Goal: Transaction & Acquisition: Book appointment/travel/reservation

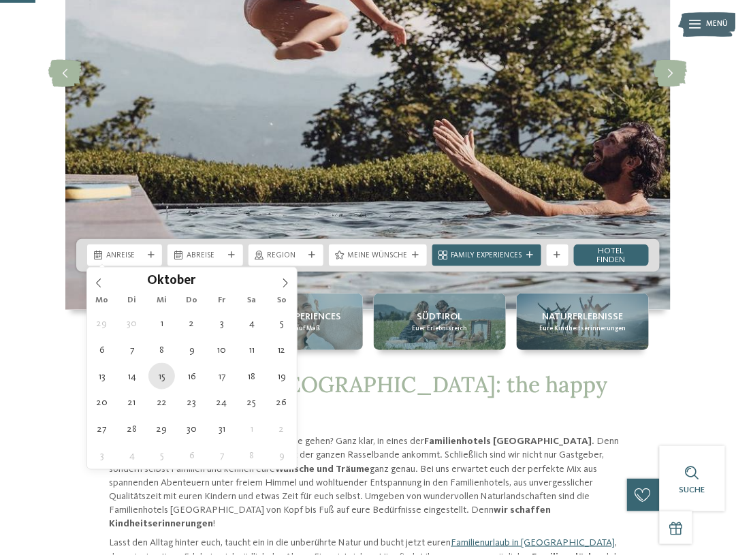
type div "[DATE]"
drag, startPoint x: 158, startPoint y: 377, endPoint x: 160, endPoint y: 384, distance: 7.8
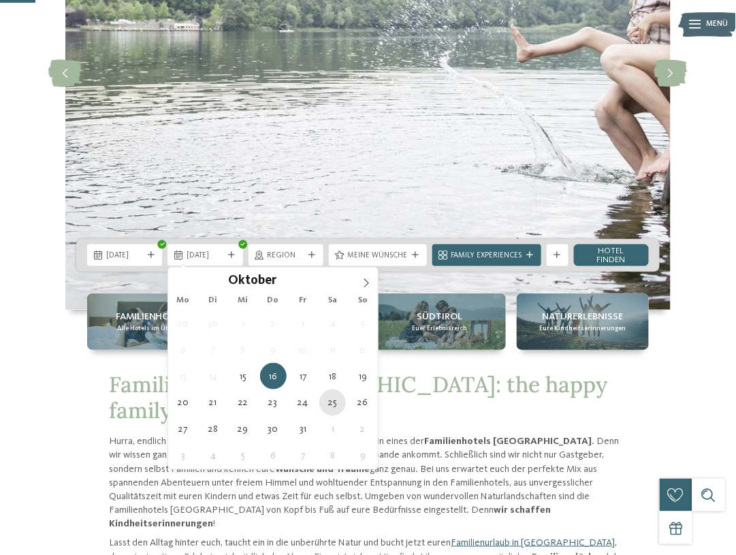
type div "[DATE]"
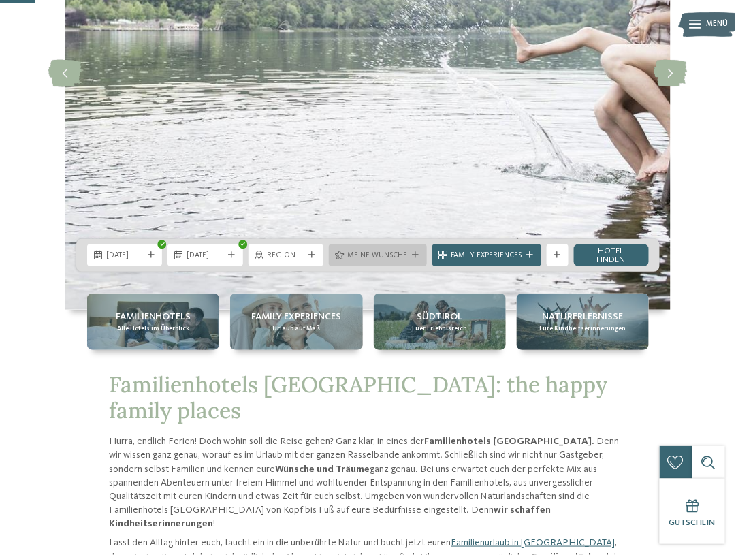
click at [394, 253] on span "Meine Wünsche" at bounding box center [378, 256] width 60 height 11
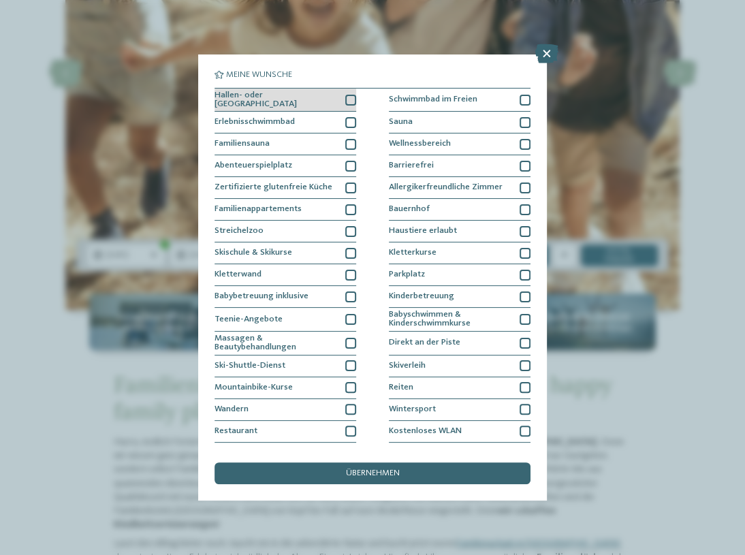
click at [345, 99] on div at bounding box center [350, 100] width 11 height 11
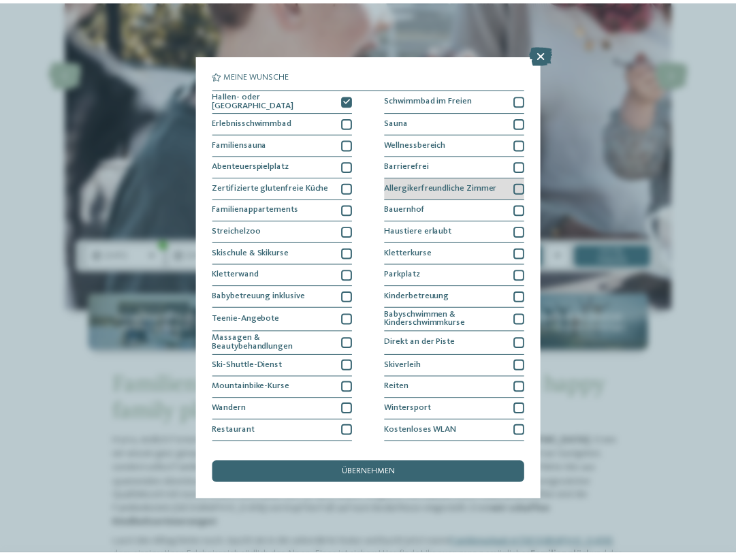
scroll to position [15, 0]
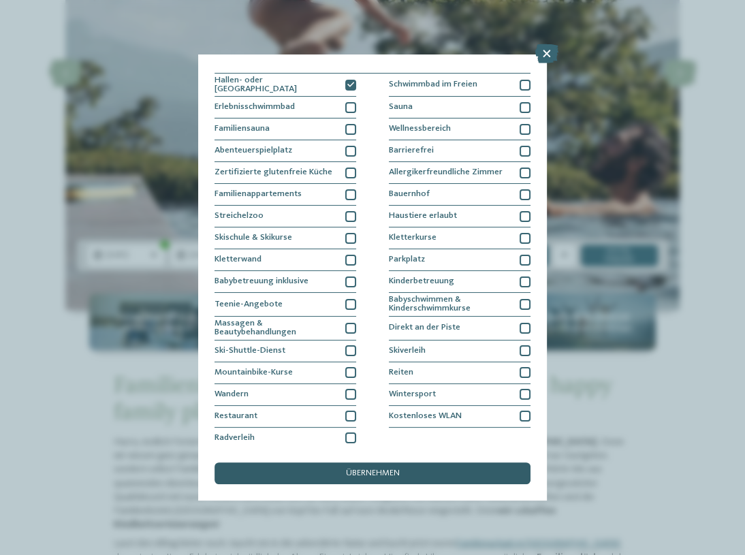
click at [401, 474] on div "übernehmen" at bounding box center [373, 474] width 316 height 22
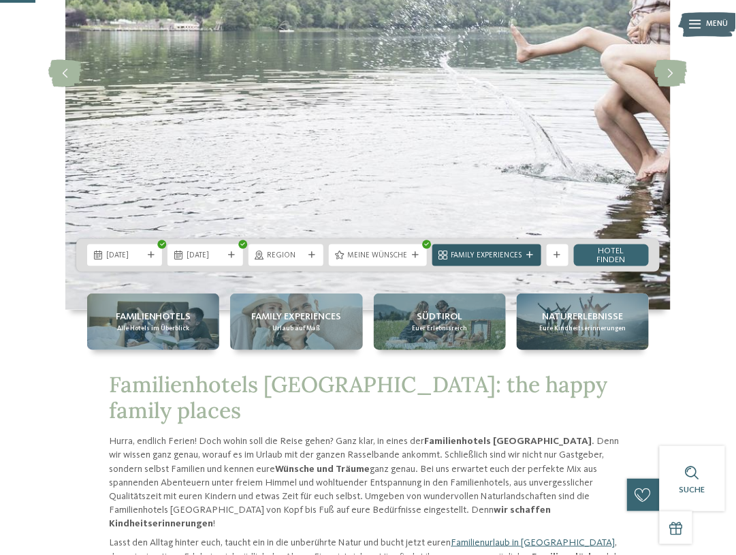
click at [521, 255] on span "Family Experiences" at bounding box center [487, 256] width 71 height 11
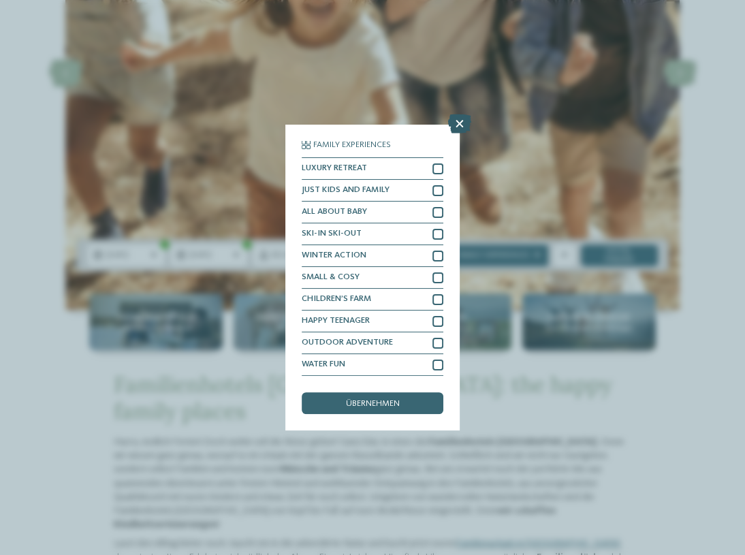
click at [460, 119] on icon at bounding box center [459, 123] width 23 height 19
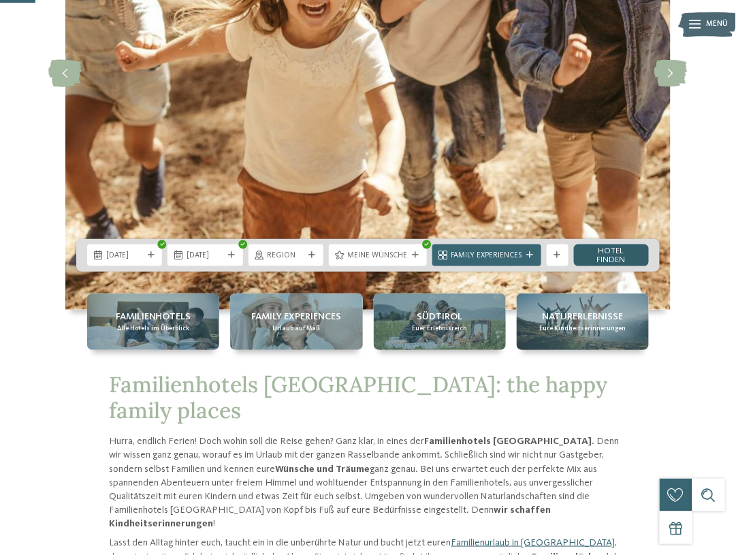
click at [625, 256] on link "Hotel finden" at bounding box center [611, 256] width 75 height 22
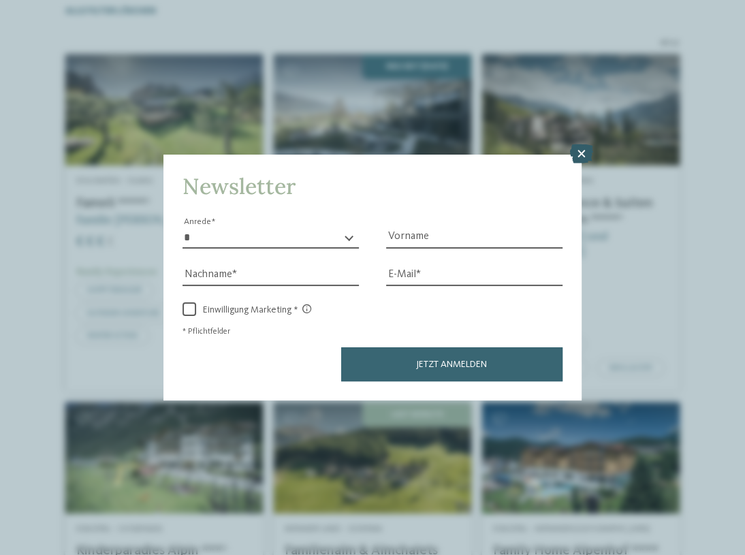
click at [586, 155] on icon at bounding box center [581, 153] width 23 height 19
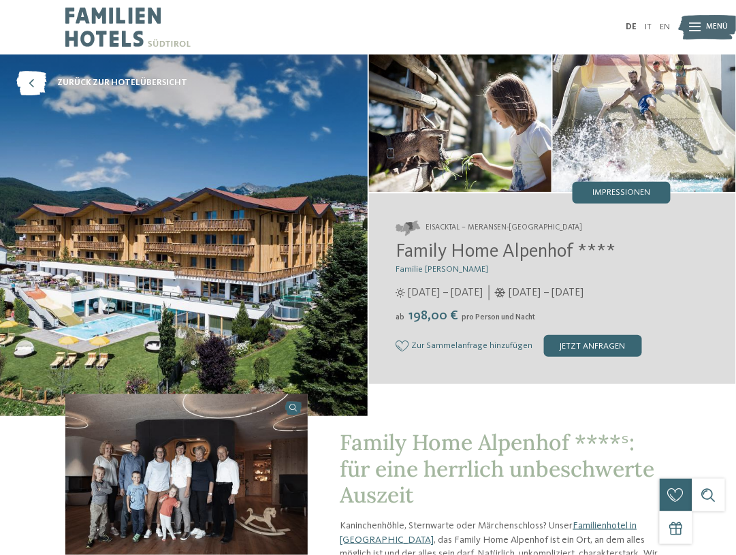
click at [700, 29] on icon at bounding box center [696, 27] width 12 height 9
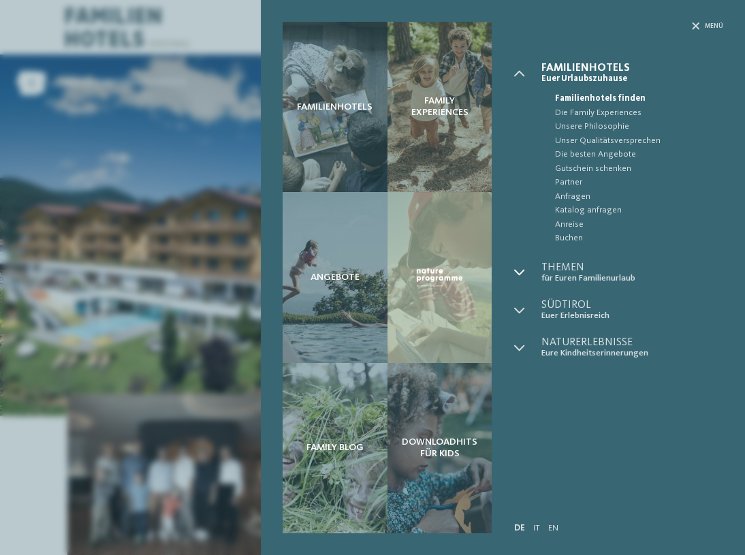
click at [522, 272] on icon at bounding box center [519, 272] width 11 height 11
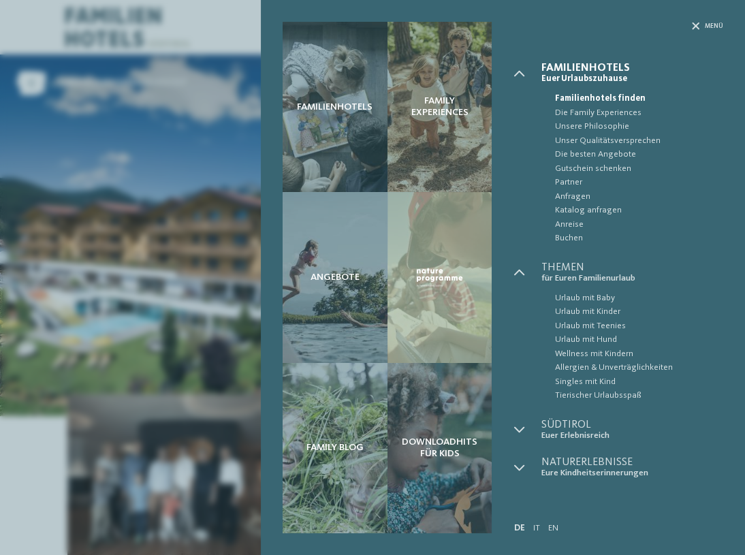
drag, startPoint x: 602, startPoint y: 307, endPoint x: 539, endPoint y: 257, distance: 80.4
click at [602, 307] on span "Urlaub mit Kinder" at bounding box center [639, 312] width 169 height 14
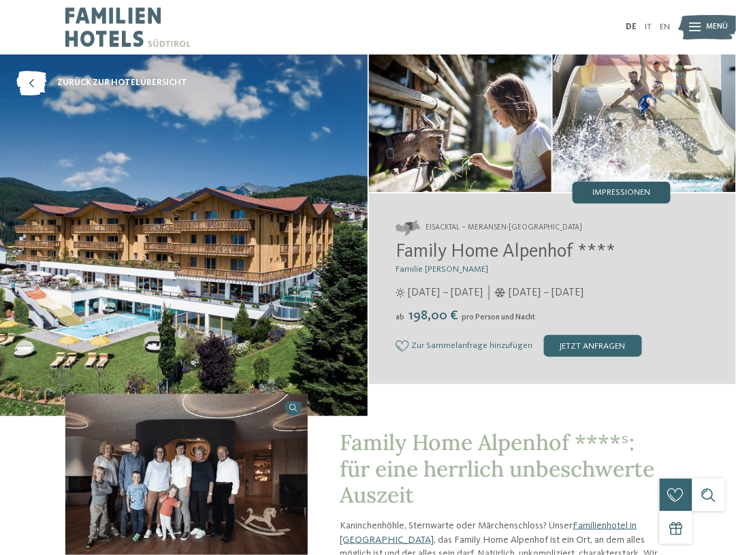
click at [579, 187] on div "Impressionen" at bounding box center [622, 193] width 98 height 22
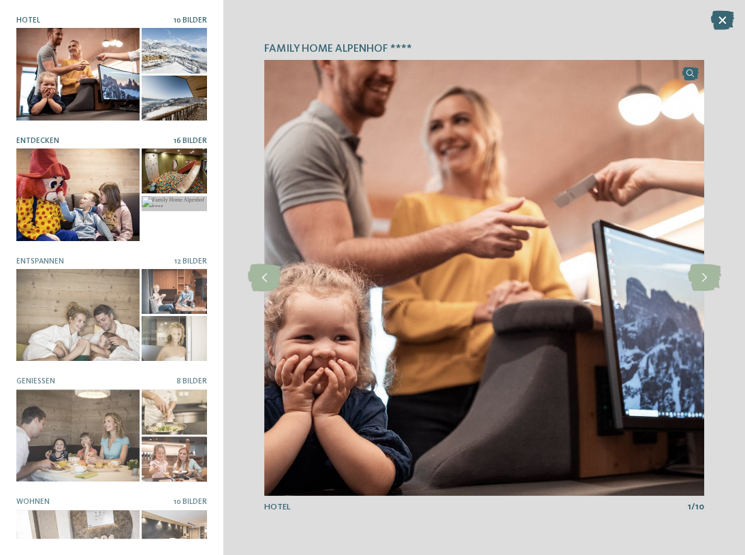
click at [168, 180] on div at bounding box center [174, 171] width 65 height 45
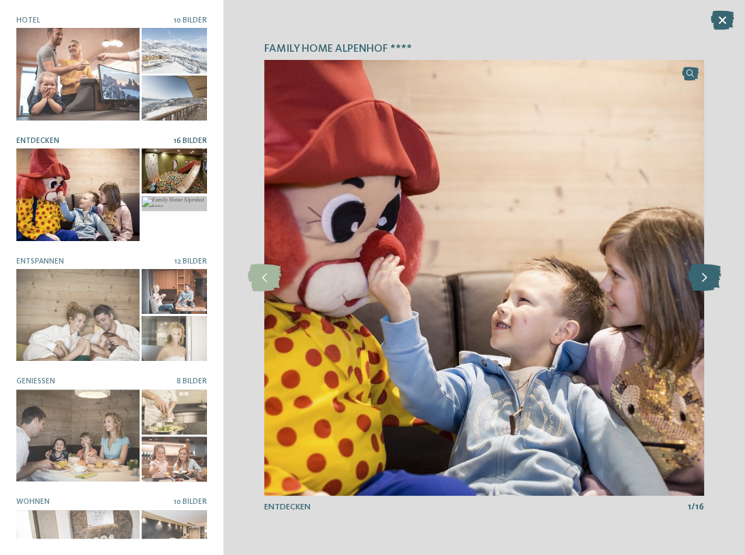
click at [704, 283] on icon at bounding box center [703, 277] width 33 height 27
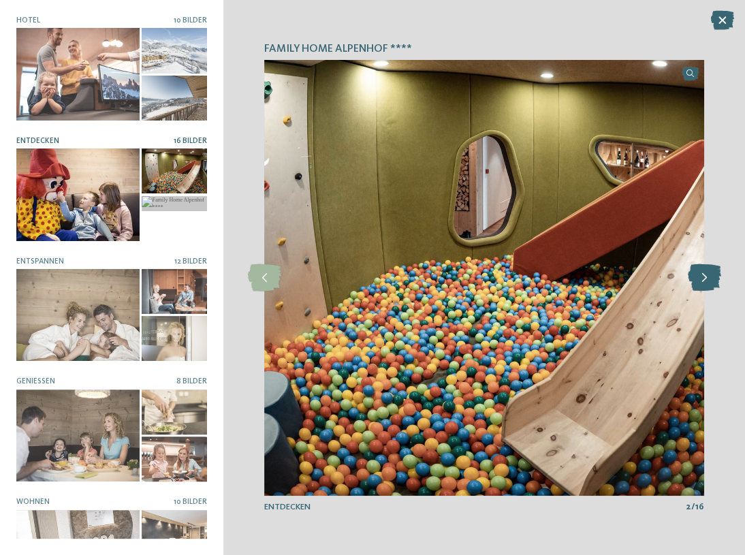
click at [704, 283] on icon at bounding box center [703, 277] width 33 height 27
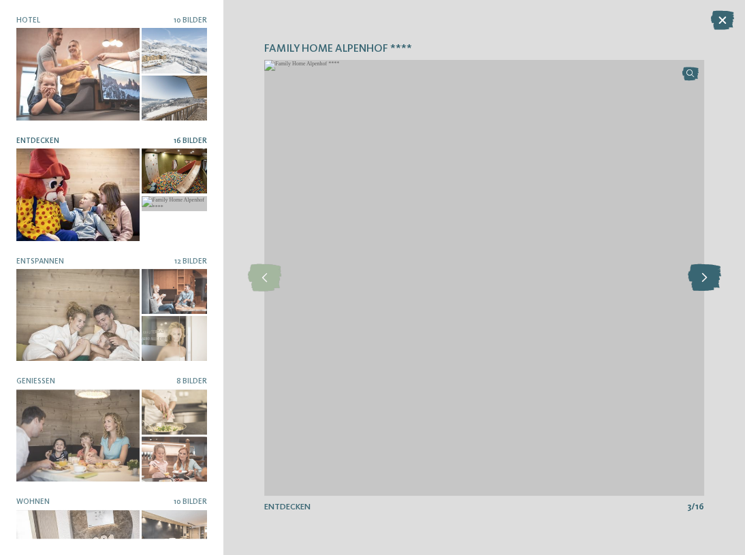
click at [704, 283] on icon at bounding box center [703, 277] width 33 height 27
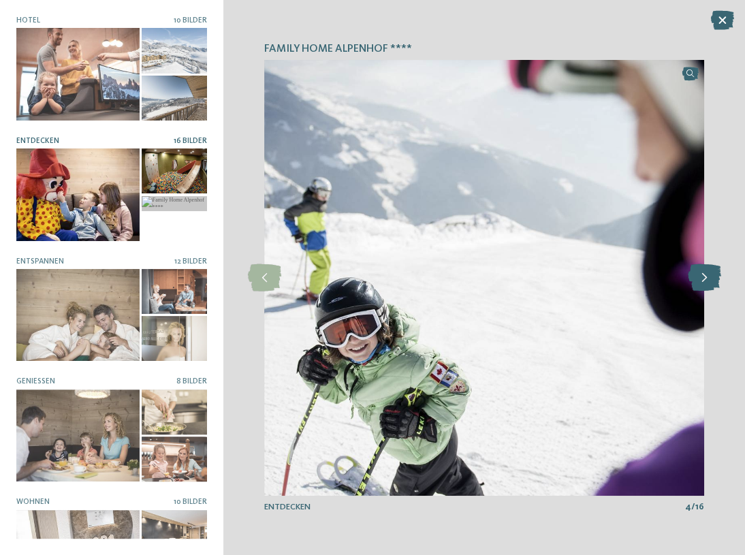
click at [704, 283] on icon at bounding box center [703, 277] width 33 height 27
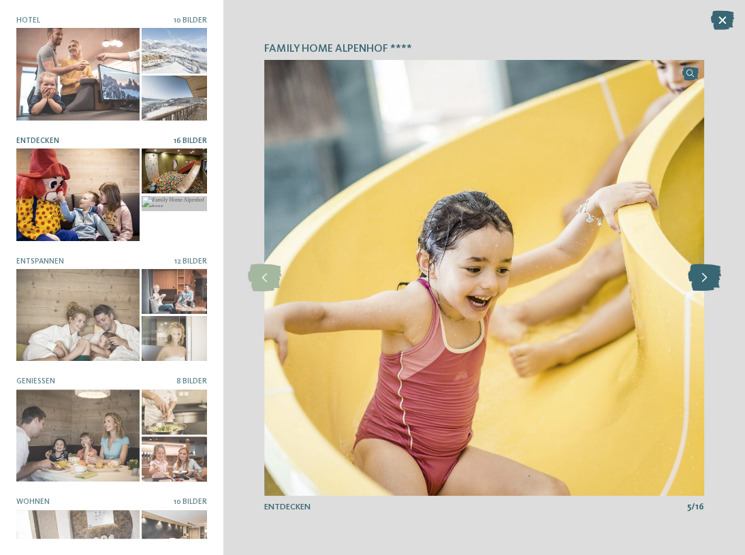
click at [704, 283] on icon at bounding box center [703, 277] width 33 height 27
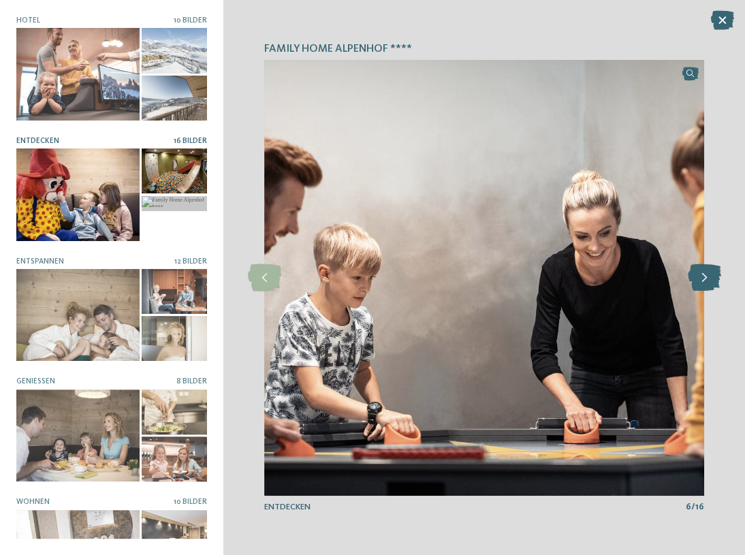
click at [704, 283] on icon at bounding box center [703, 277] width 33 height 27
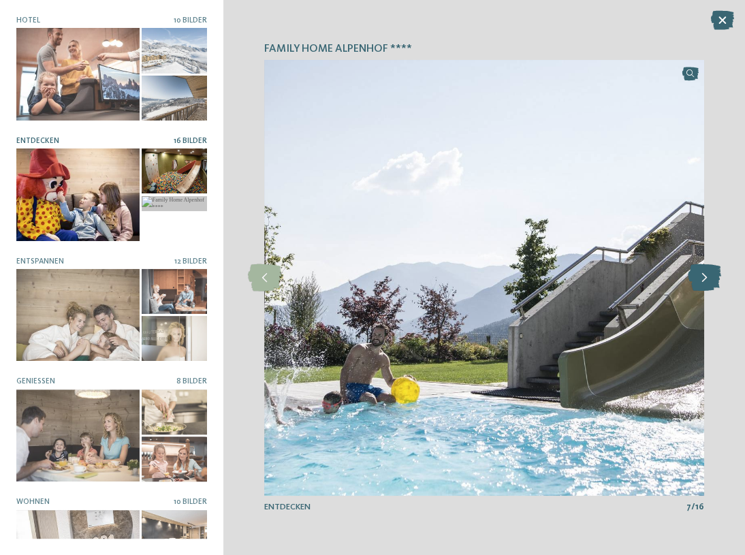
click at [704, 283] on icon at bounding box center [703, 277] width 33 height 27
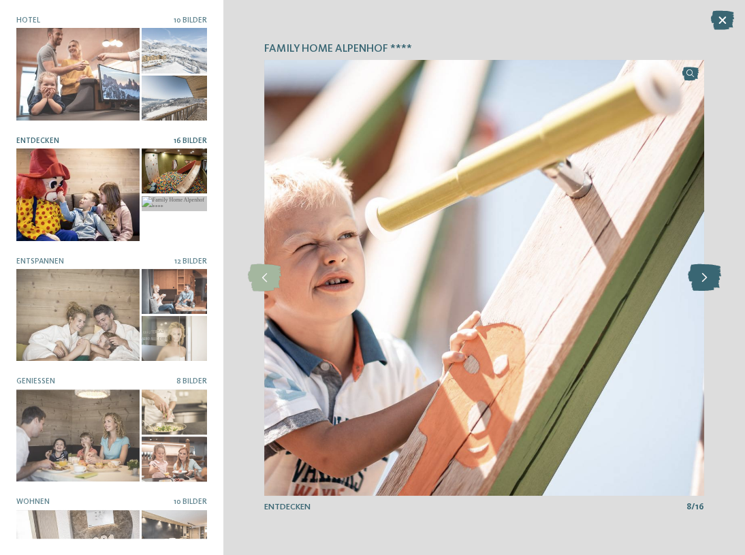
click at [704, 283] on icon at bounding box center [703, 277] width 33 height 27
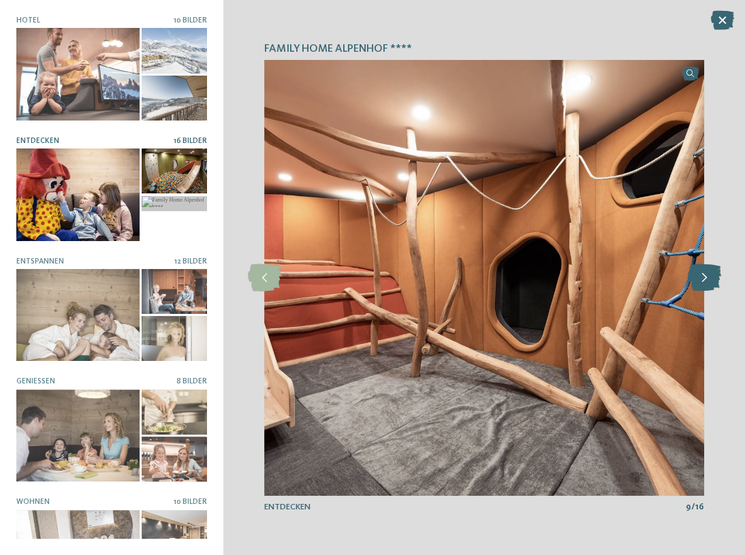
click at [704, 283] on icon at bounding box center [703, 277] width 33 height 27
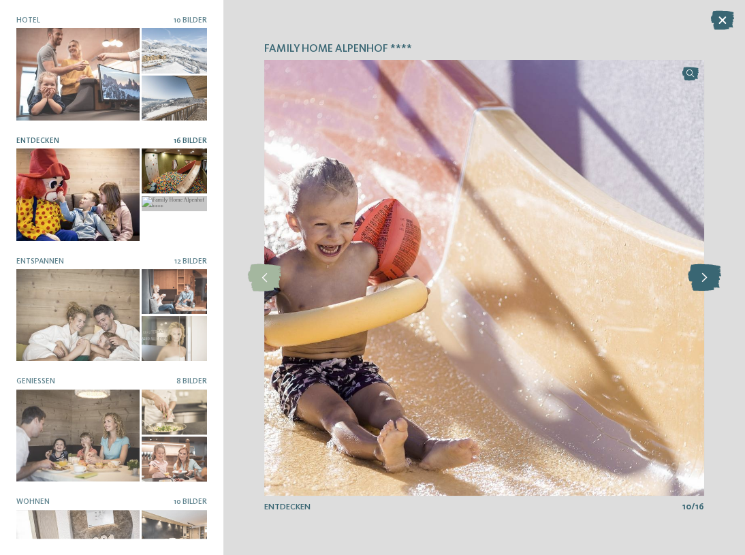
click at [704, 283] on icon at bounding box center [703, 277] width 33 height 27
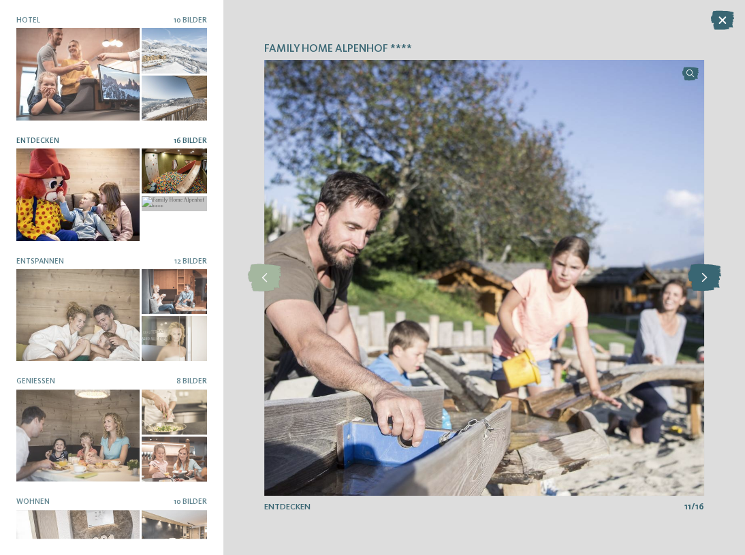
click at [704, 283] on icon at bounding box center [703, 277] width 33 height 27
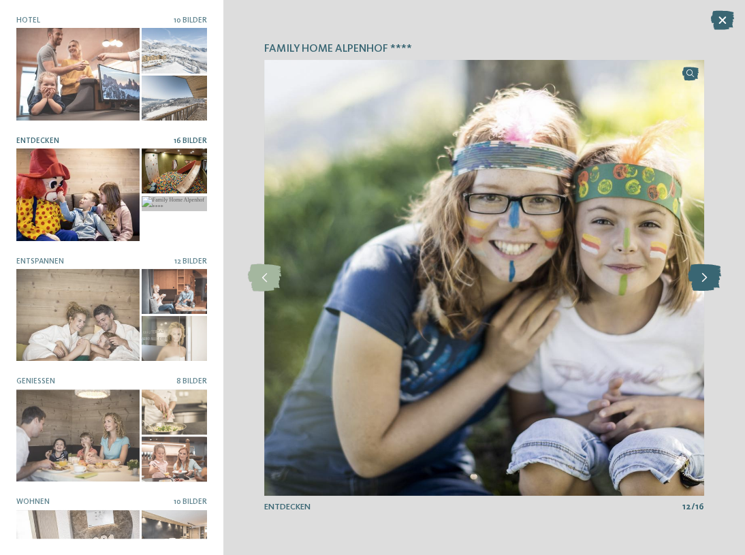
click at [704, 283] on icon at bounding box center [703, 277] width 33 height 27
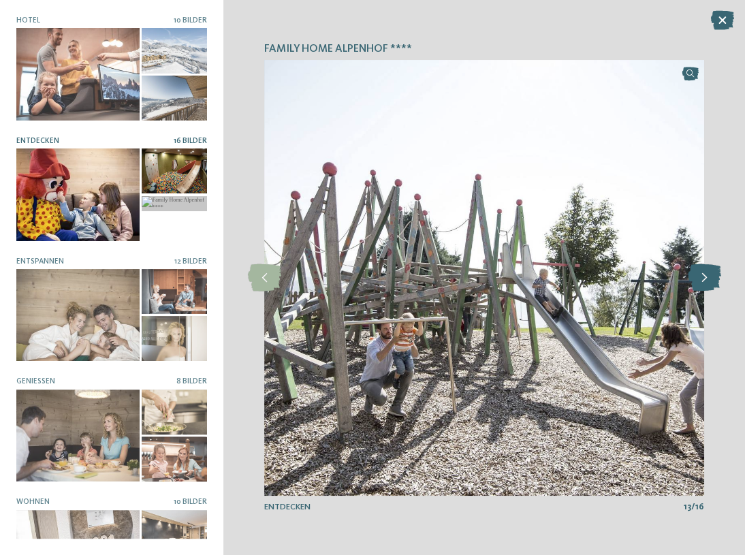
click at [704, 283] on icon at bounding box center [703, 277] width 33 height 27
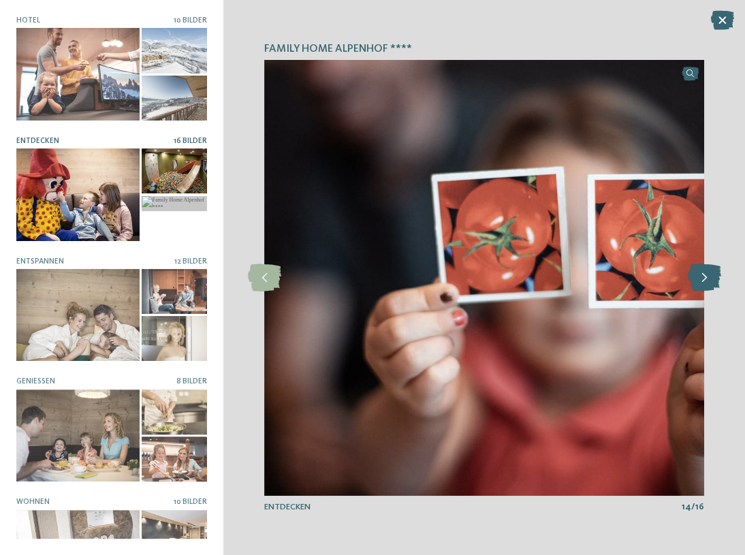
click at [704, 283] on icon at bounding box center [703, 277] width 33 height 27
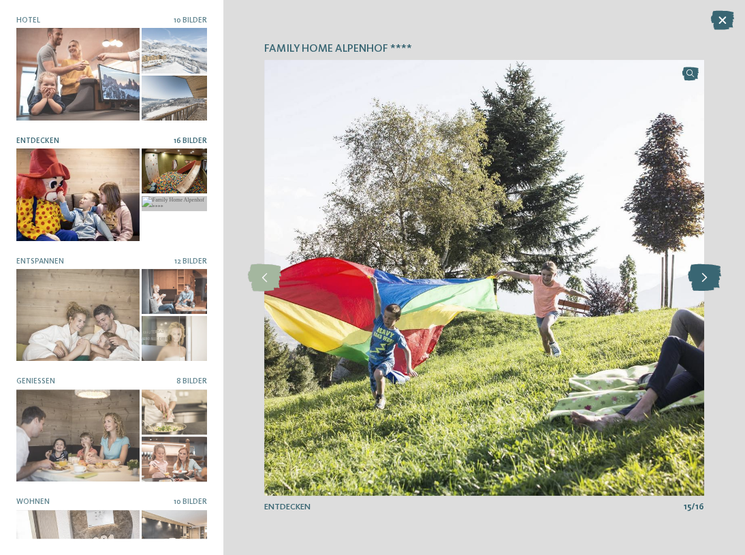
click at [704, 283] on icon at bounding box center [703, 277] width 33 height 27
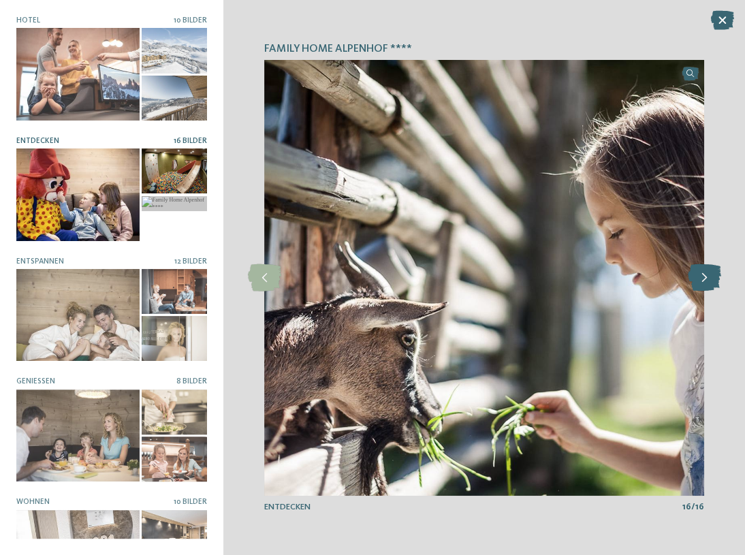
click at [704, 283] on icon at bounding box center [703, 277] width 33 height 27
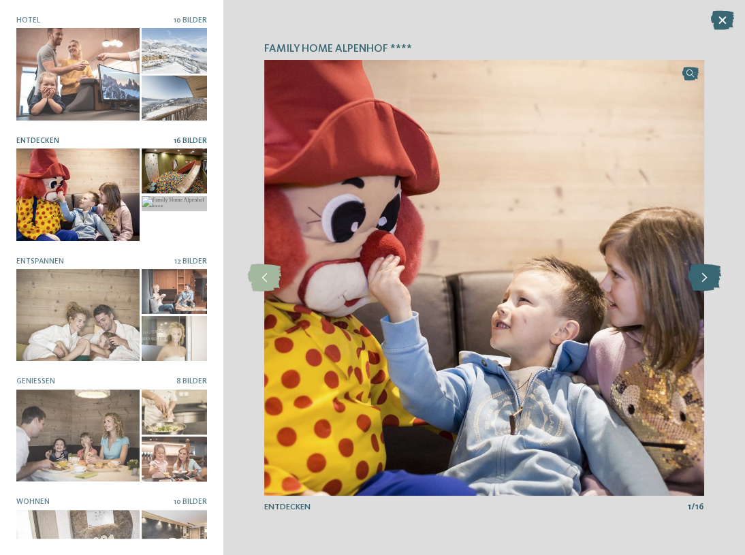
click at [704, 283] on icon at bounding box center [703, 277] width 33 height 27
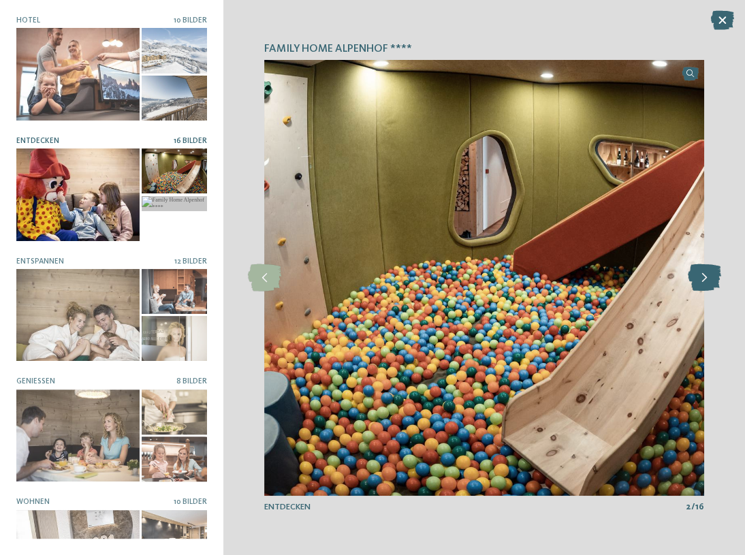
click at [704, 283] on icon at bounding box center [703, 277] width 33 height 27
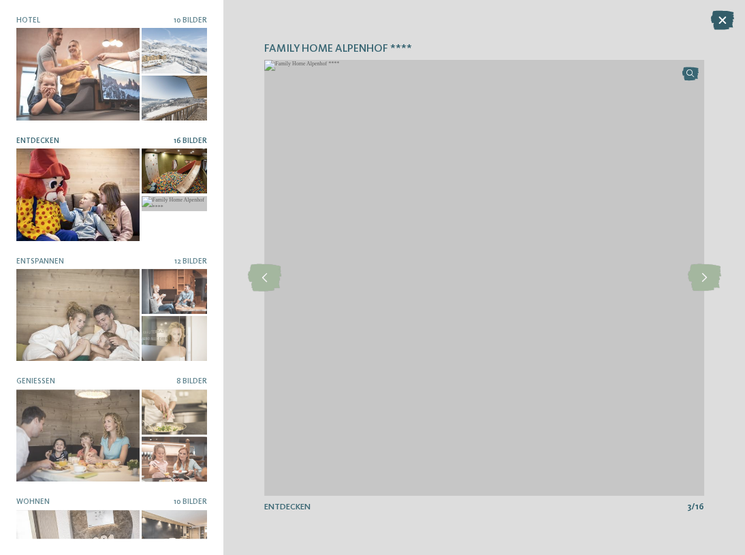
click at [726, 14] on icon at bounding box center [722, 20] width 23 height 19
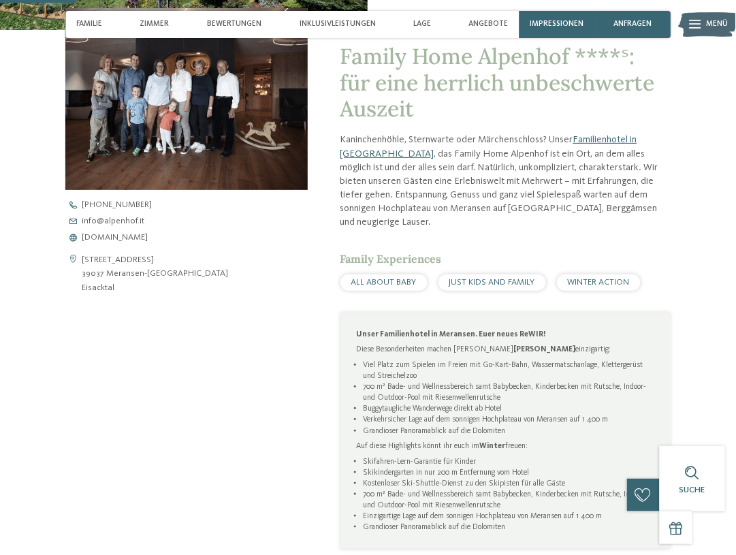
scroll to position [382, 0]
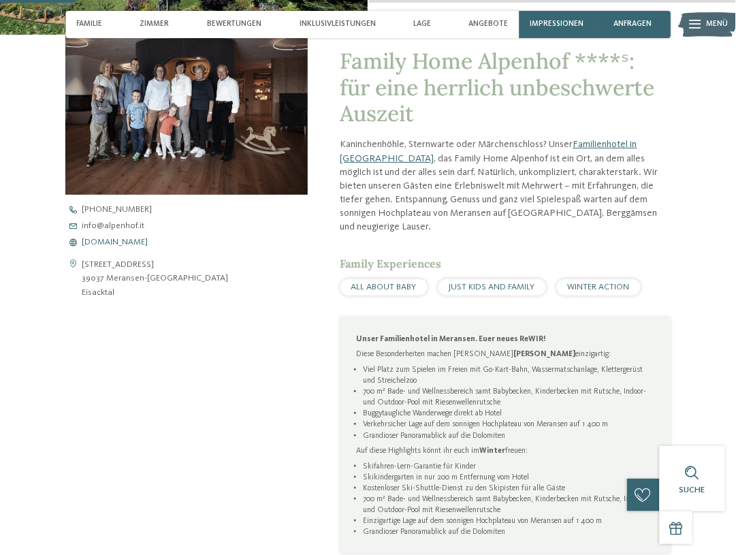
click at [123, 243] on span "www.alpenhof.it" at bounding box center [115, 242] width 66 height 9
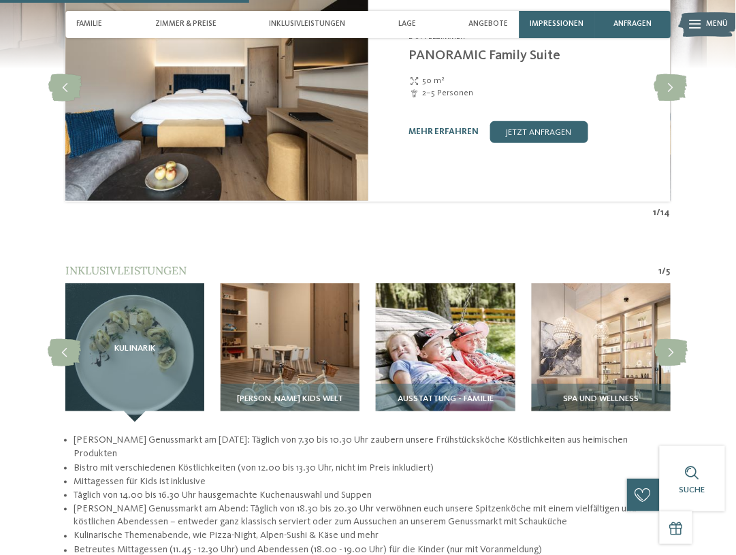
scroll to position [1363, 0]
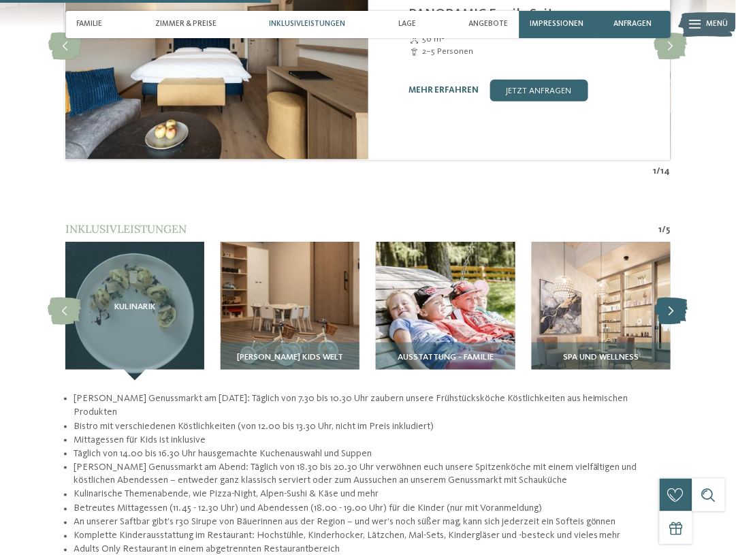
click at [679, 298] on icon at bounding box center [671, 311] width 33 height 27
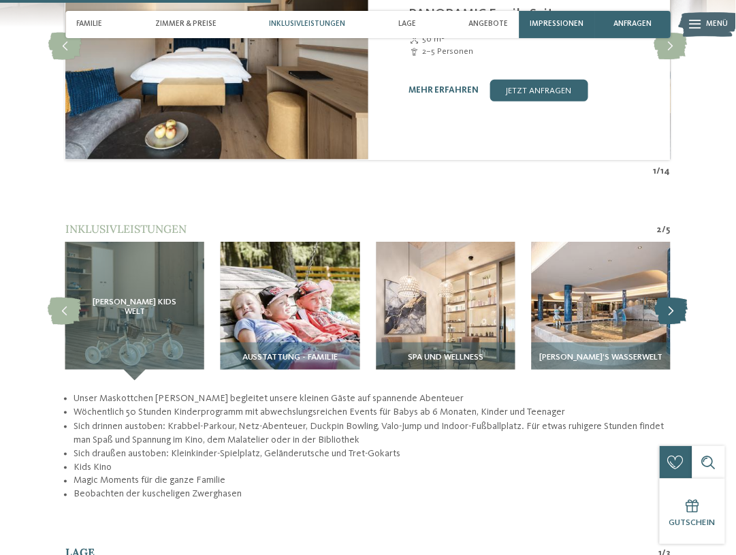
click at [679, 298] on icon at bounding box center [671, 311] width 33 height 27
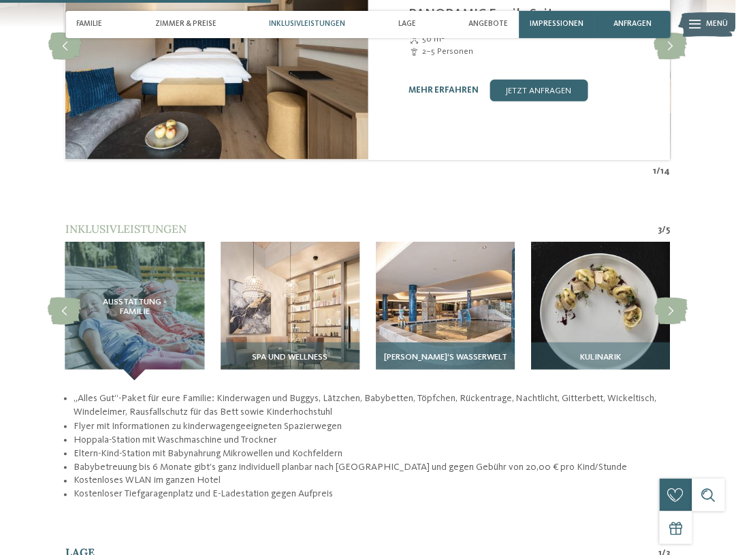
click at [472, 290] on img at bounding box center [445, 311] width 139 height 139
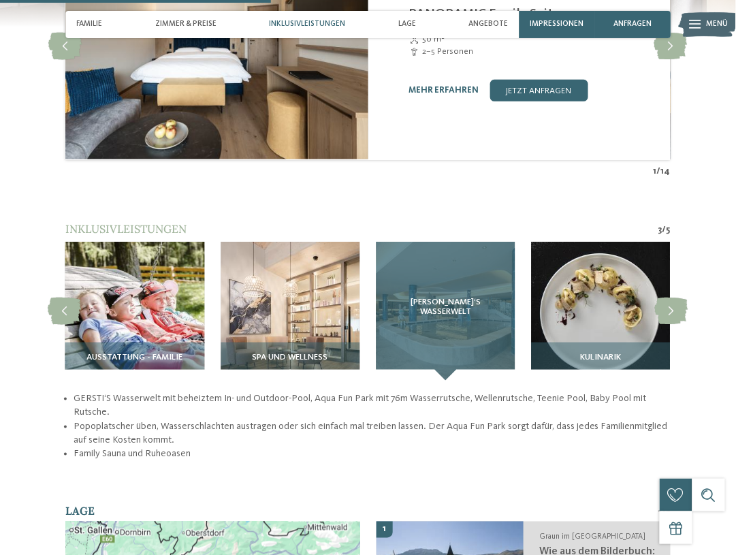
click at [462, 298] on span "GERSTI‘S Wasserwelt" at bounding box center [445, 307] width 95 height 19
click at [454, 298] on span "GERSTI‘S Wasserwelt" at bounding box center [445, 307] width 95 height 19
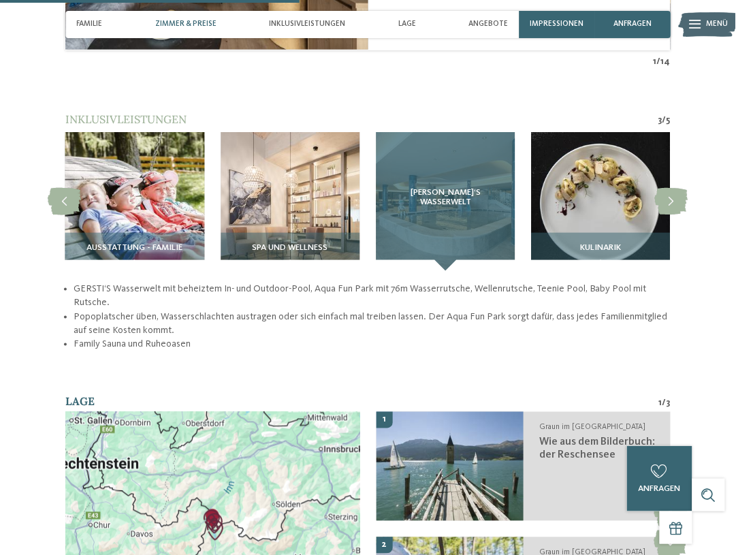
scroll to position [1472, 0]
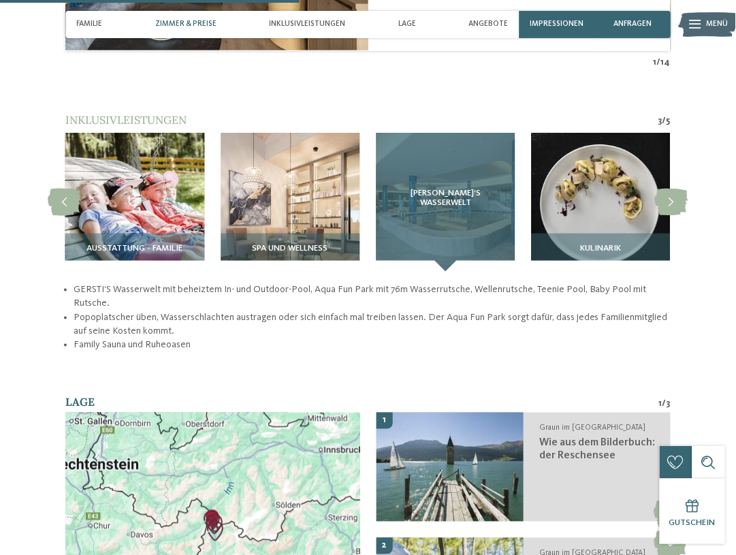
click at [459, 189] on span "GERSTI‘S Wasserwelt" at bounding box center [445, 198] width 95 height 19
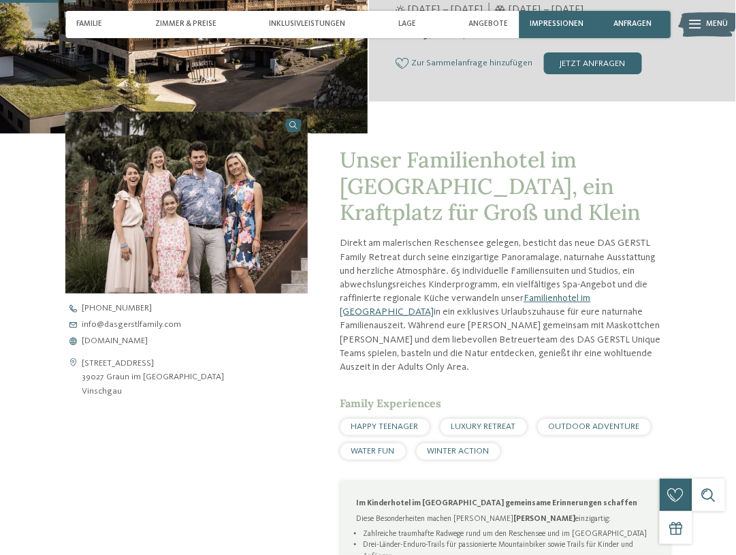
scroll to position [273, 0]
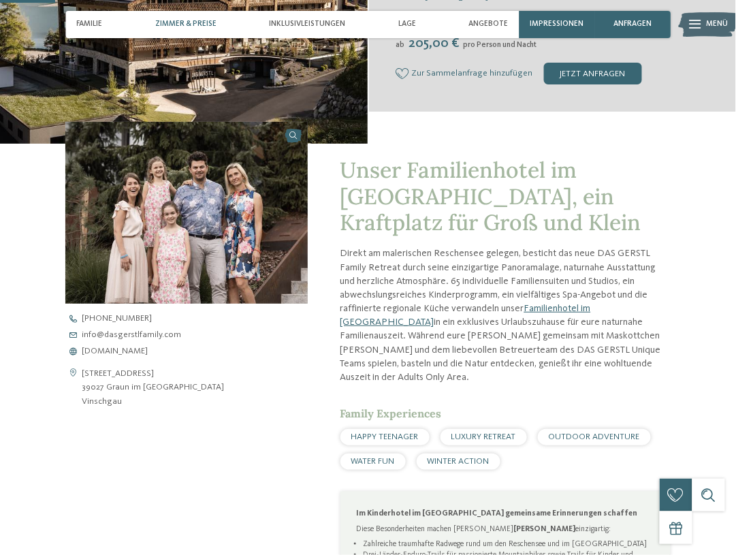
click at [195, 21] on span "Zimmer & Preise" at bounding box center [185, 24] width 61 height 9
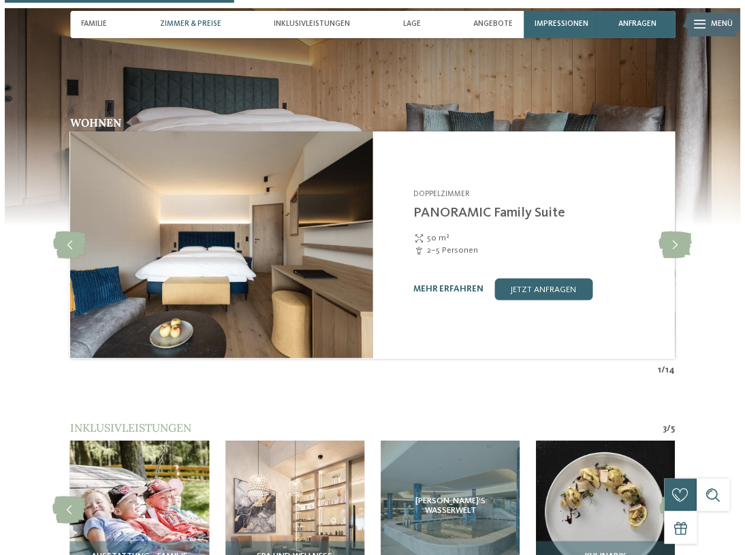
scroll to position [1126, 0]
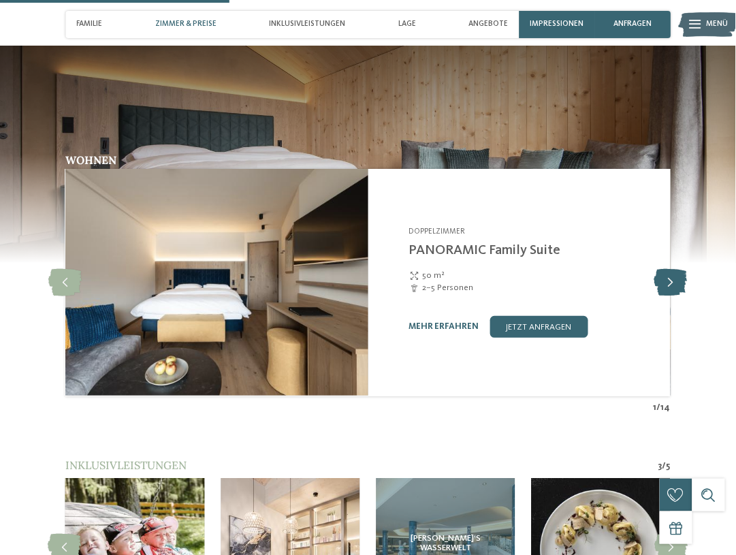
click at [660, 269] on icon at bounding box center [671, 282] width 33 height 27
click at [74, 269] on icon at bounding box center [65, 282] width 33 height 27
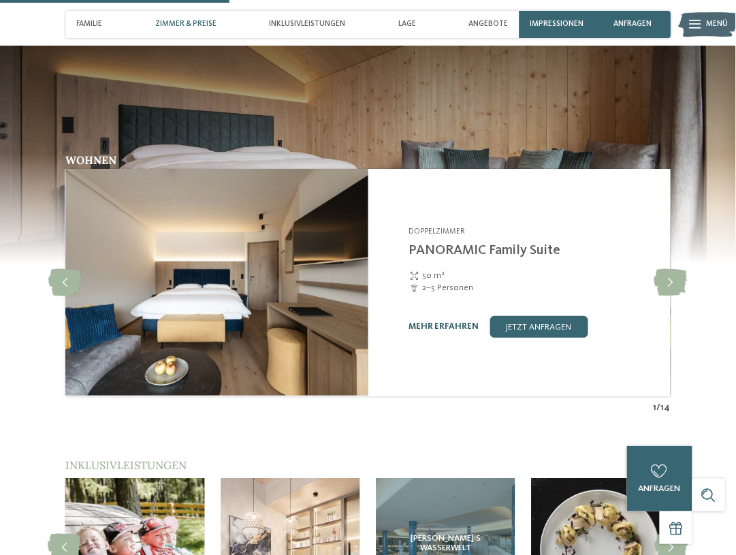
click at [424, 322] on link "mehr erfahren" at bounding box center [444, 326] width 70 height 9
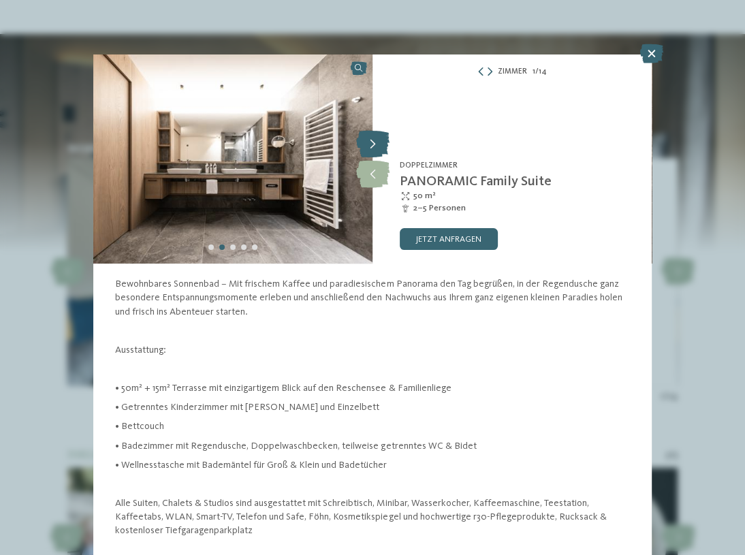
click at [373, 144] on icon at bounding box center [372, 144] width 33 height 27
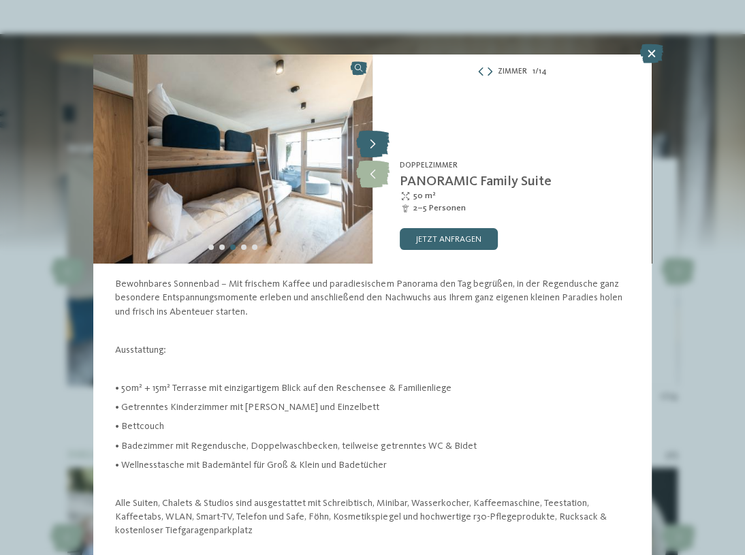
click at [373, 144] on icon at bounding box center [372, 144] width 33 height 27
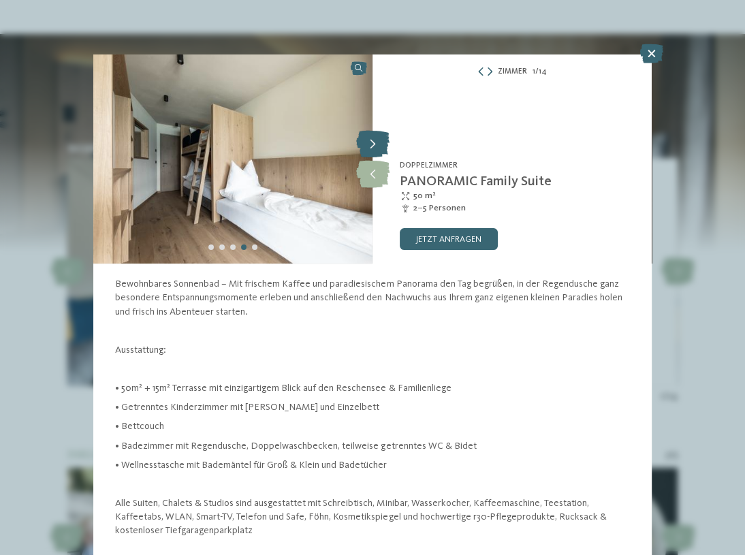
click at [373, 144] on icon at bounding box center [372, 144] width 33 height 27
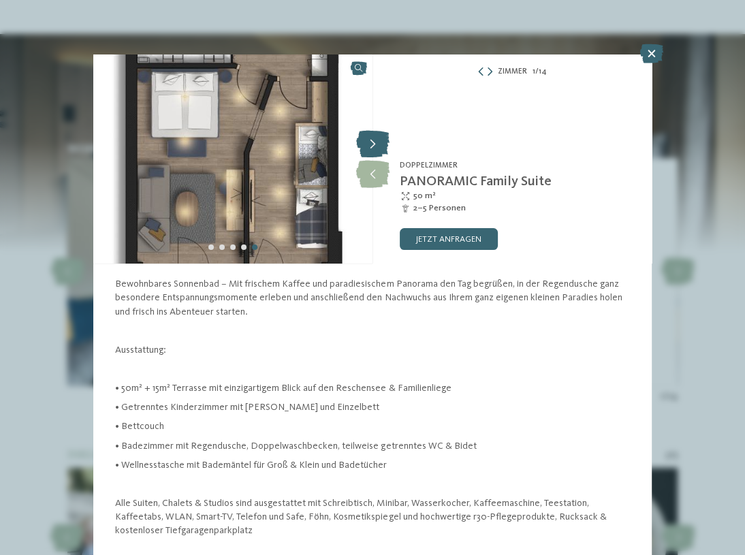
click at [373, 144] on icon at bounding box center [372, 144] width 33 height 27
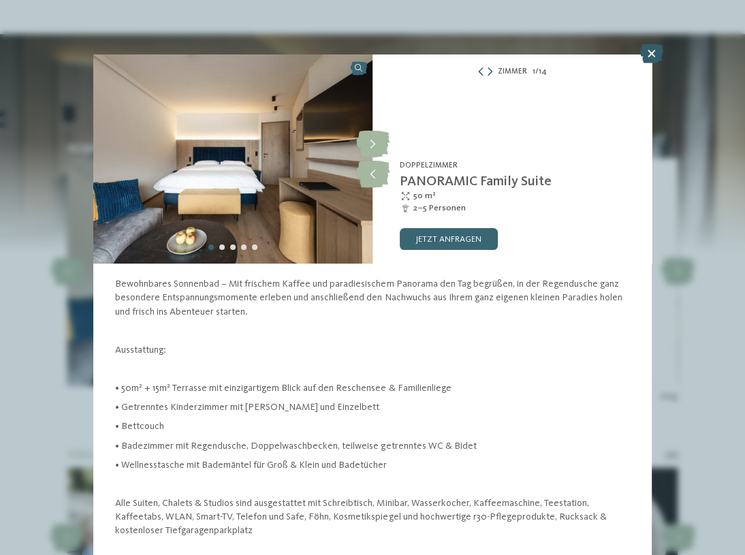
click at [649, 54] on icon at bounding box center [651, 53] width 23 height 19
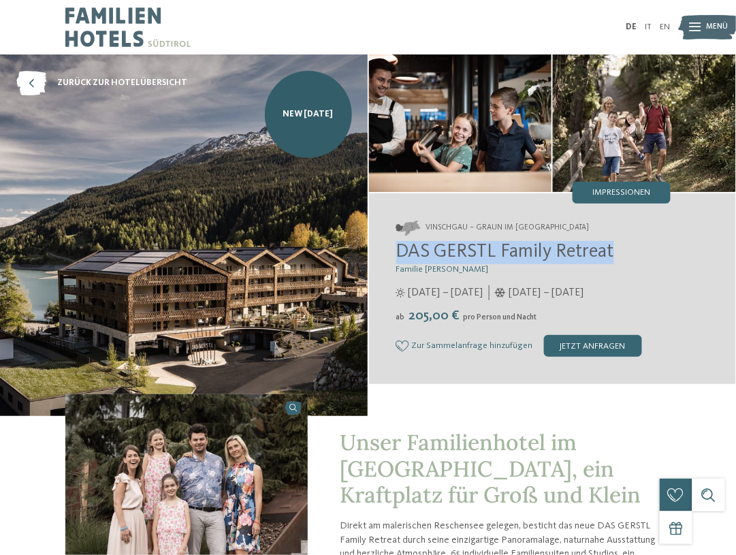
drag, startPoint x: 398, startPoint y: 253, endPoint x: 618, endPoint y: 253, distance: 220.1
click at [618, 253] on h2 "DAS GERSTL Family Retreat" at bounding box center [534, 252] width 275 height 23
copy span "DAS GERSTL Family Retreat"
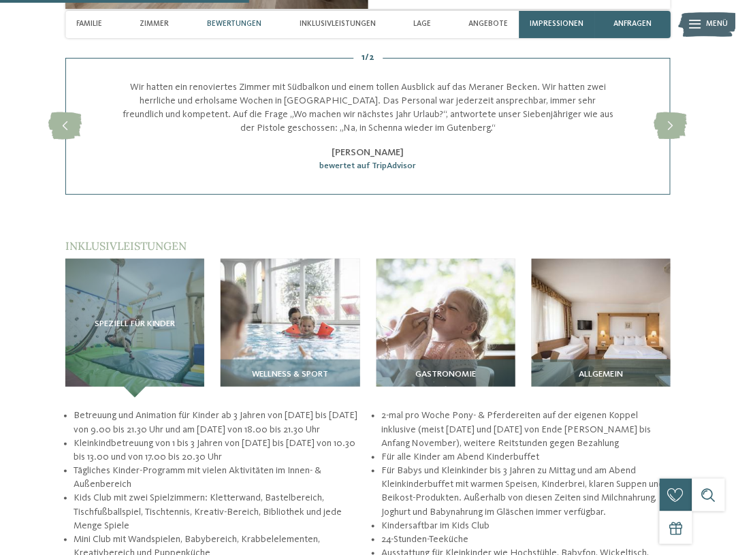
scroll to position [1254, 0]
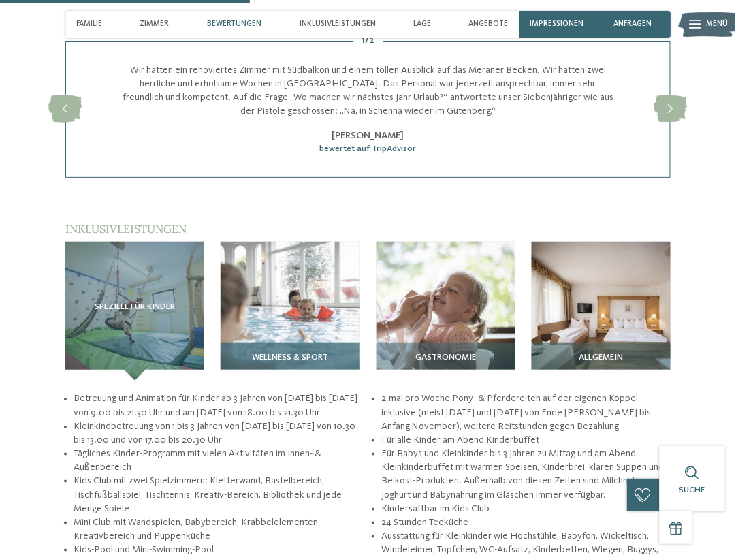
click at [295, 319] on img at bounding box center [290, 311] width 139 height 139
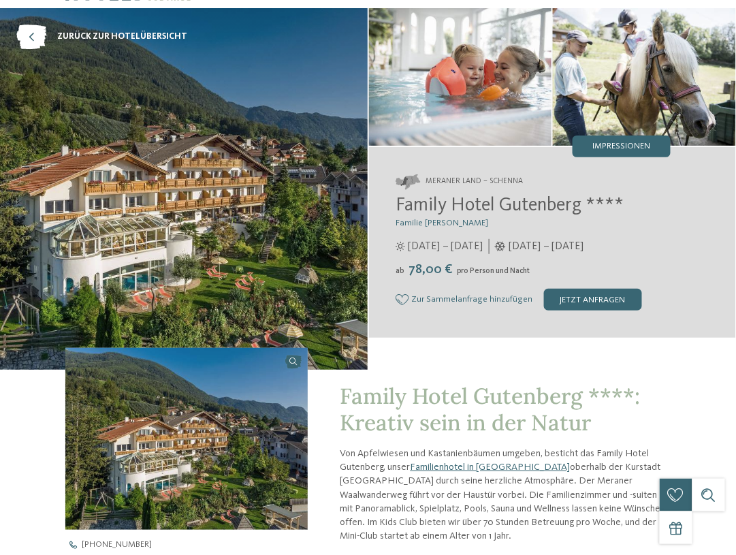
scroll to position [0, 0]
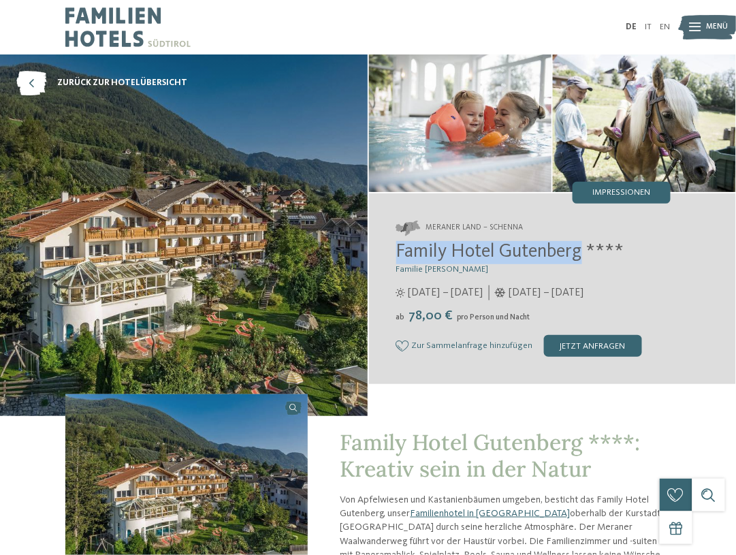
drag, startPoint x: 393, startPoint y: 250, endPoint x: 584, endPoint y: 251, distance: 190.8
click at [584, 251] on div "Meraner Land – Schenna Family Hotel Gutenberg **** Familie Ainhauser [DATE] – […" at bounding box center [553, 288] width 368 height 191
copy span "Family Hotel Gutenberg"
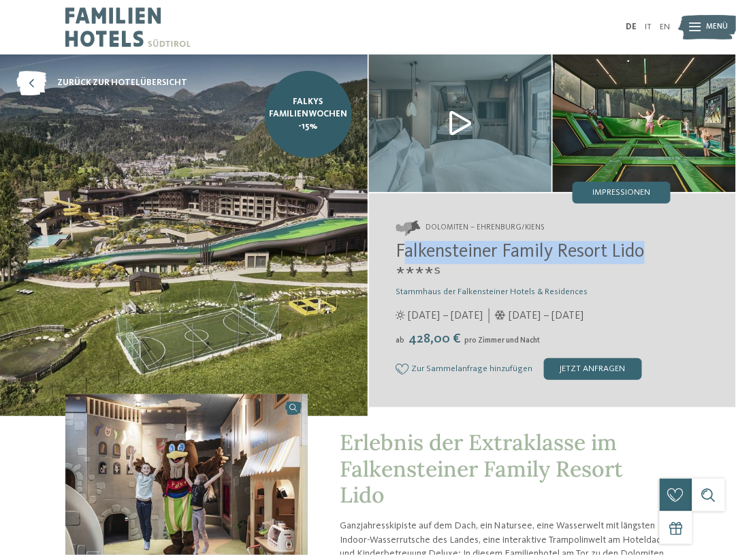
drag, startPoint x: 401, startPoint y: 251, endPoint x: 652, endPoint y: 251, distance: 250.7
click at [652, 251] on h2 "Falkensteiner Family Resort Lido ****ˢ" at bounding box center [534, 264] width 275 height 46
drag, startPoint x: 652, startPoint y: 251, endPoint x: 456, endPoint y: 251, distance: 195.5
click at [456, 251] on span "Falkensteiner Family Resort Lido ****ˢ" at bounding box center [521, 264] width 249 height 42
click at [418, 247] on span "Falkensteiner Family Resort Lido ****ˢ" at bounding box center [521, 264] width 249 height 42
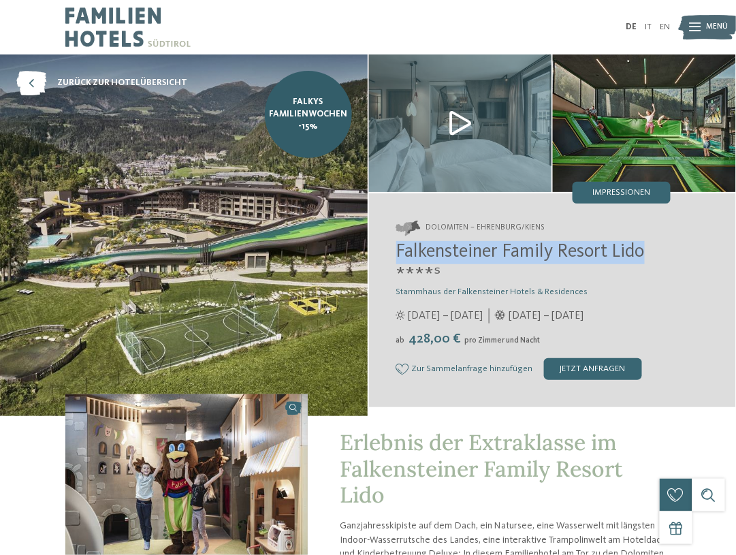
drag, startPoint x: 398, startPoint y: 251, endPoint x: 649, endPoint y: 250, distance: 250.7
click at [645, 250] on span "Falkensteiner Family Resort Lido ****ˢ" at bounding box center [521, 264] width 249 height 42
copy span "Falkensteiner Family Resort Lido"
